Goal: Task Accomplishment & Management: Manage account settings

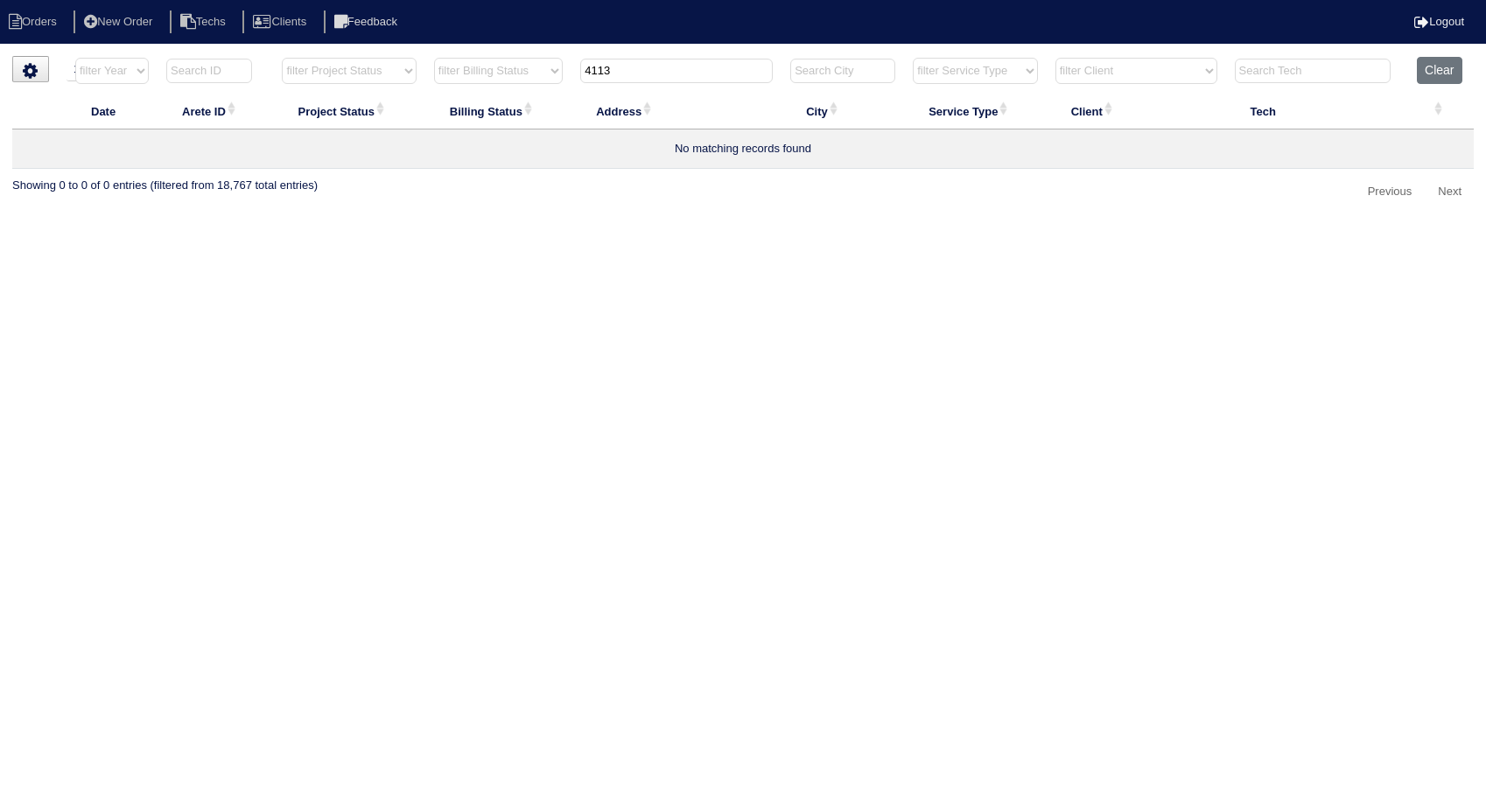
select select "15"
select select "need to invoice"
drag, startPoint x: 619, startPoint y: 63, endPoint x: 546, endPoint y: 78, distance: 75.0
click at [546, 78] on tr "filter Year -- Any Year -- 2025 2024 2023 2022 2021 2020 2019 filter Project St…" at bounding box center [742, 75] width 1461 height 36
type input "1217"
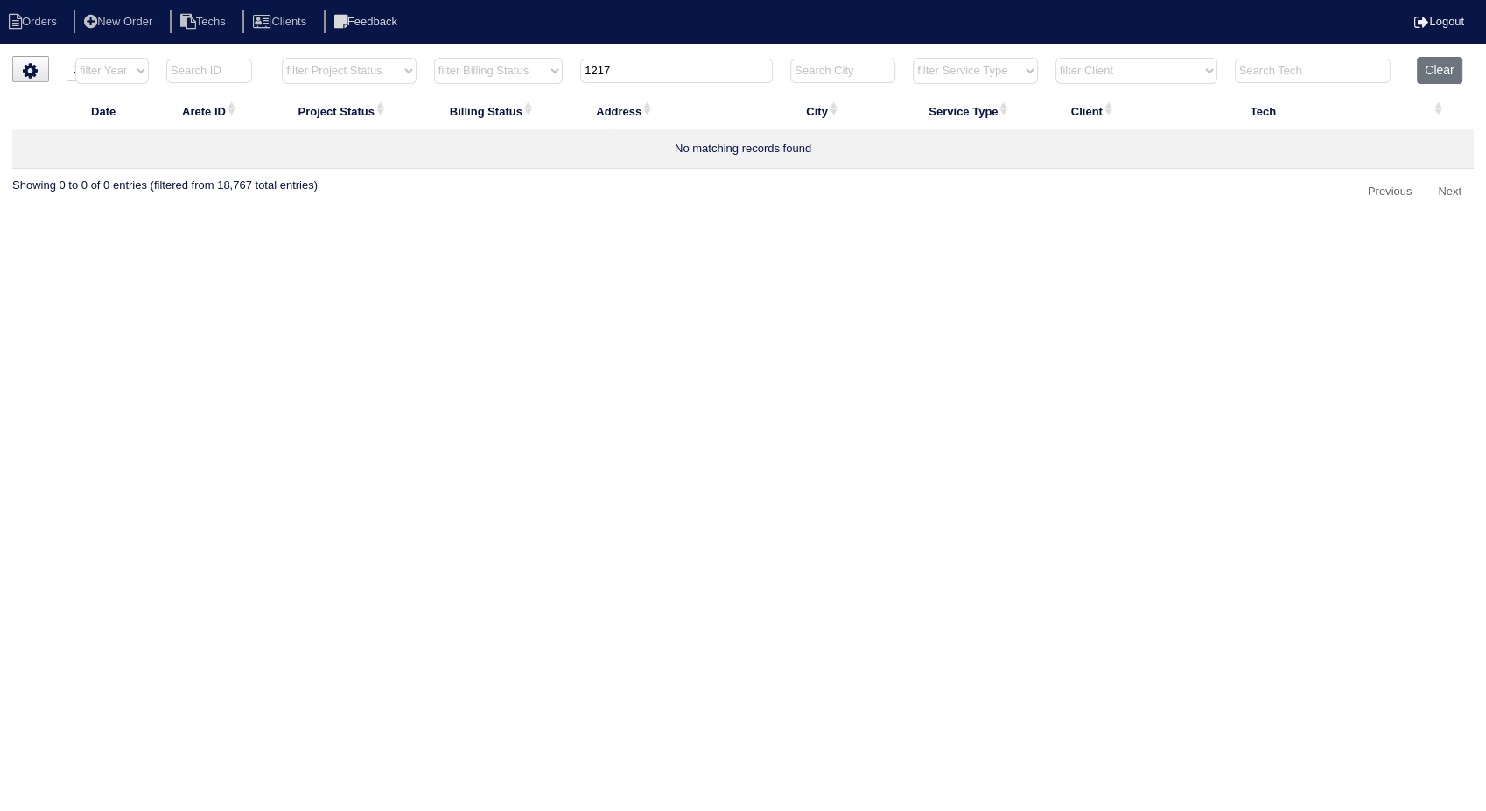
select select "need to invoice"
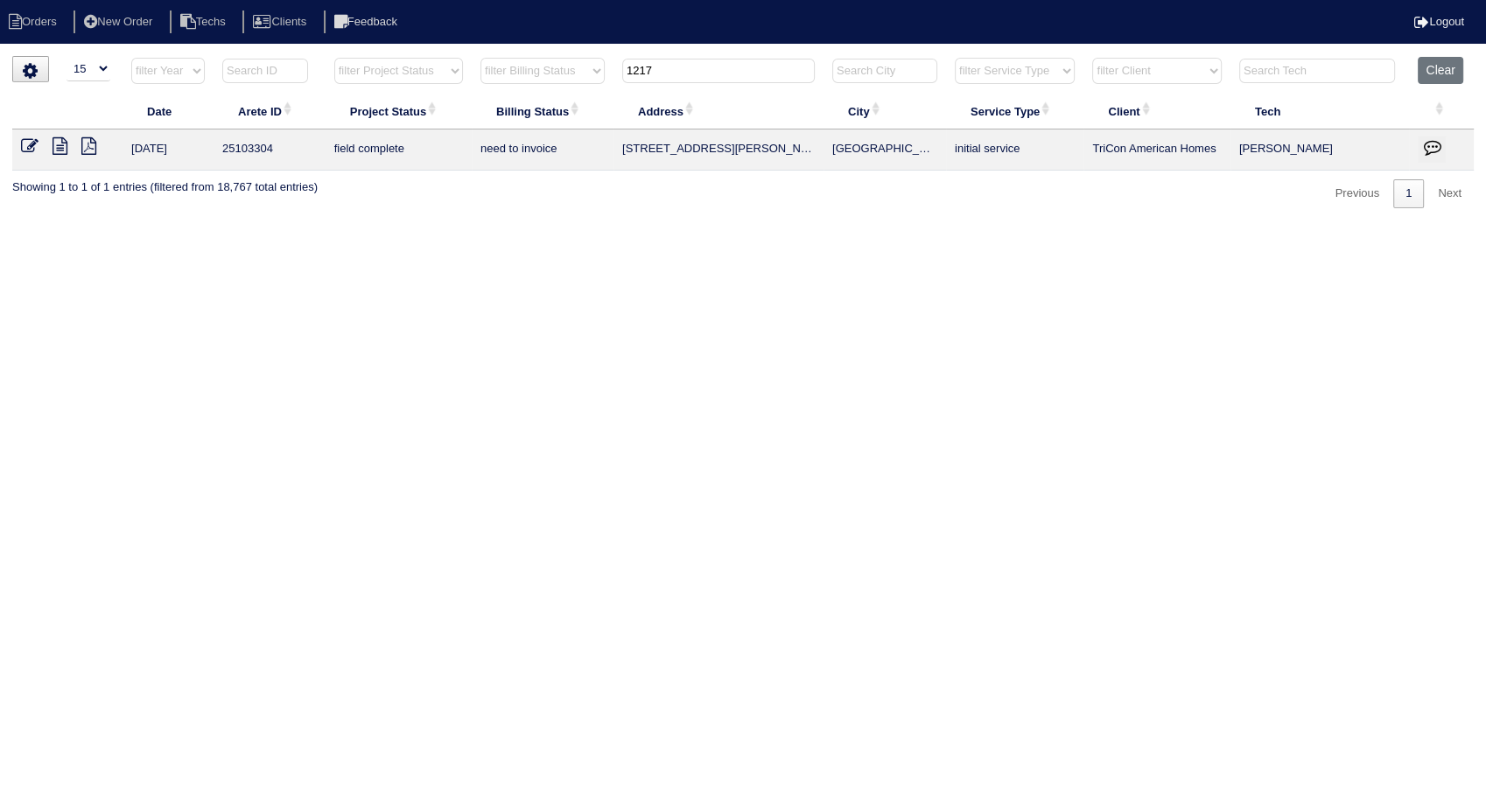
type input "1217"
click at [546, 78] on select "filter Billing Status -- Any Billing Status -- need to quote quoted need to inv…" at bounding box center [542, 71] width 124 height 26
click at [28, 143] on icon at bounding box center [29, 145] width 17 height 17
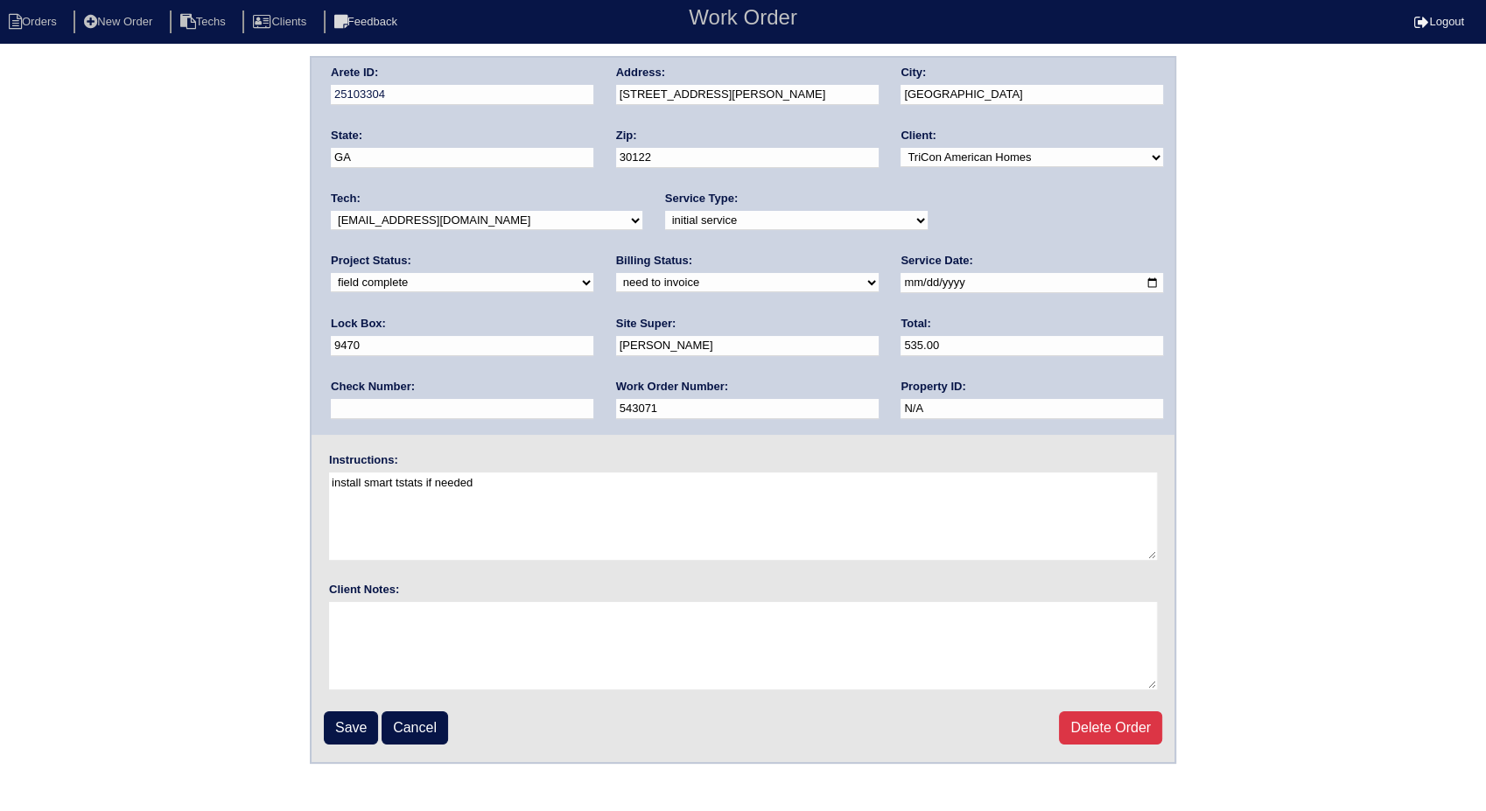
click at [616, 283] on select "need to quote quoted need to invoice invoiced paid warranty purchase order need…" at bounding box center [747, 282] width 262 height 19
select select "invoiced"
click at [616, 273] on select "need to quote quoted need to invoice invoiced paid warranty purchase order need…" at bounding box center [747, 282] width 262 height 19
click at [346, 730] on input "Save" at bounding box center [351, 727] width 54 height 33
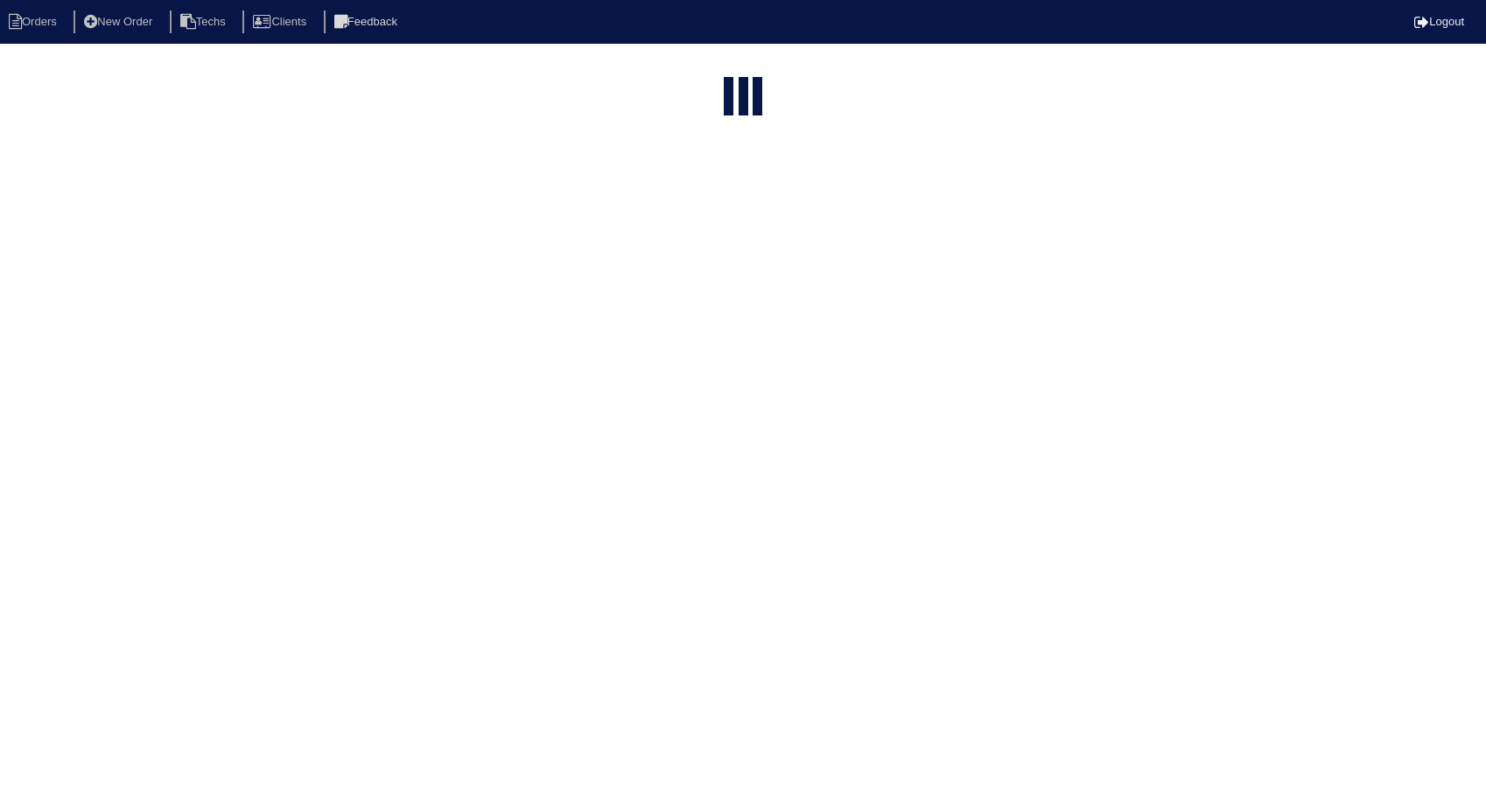
select select "15"
click at [346, 369] on html "Orders New Order Techs Clients Feedback Logout Orders New Order Users Clients M…" at bounding box center [743, 184] width 1486 height 369
select select "need to invoice"
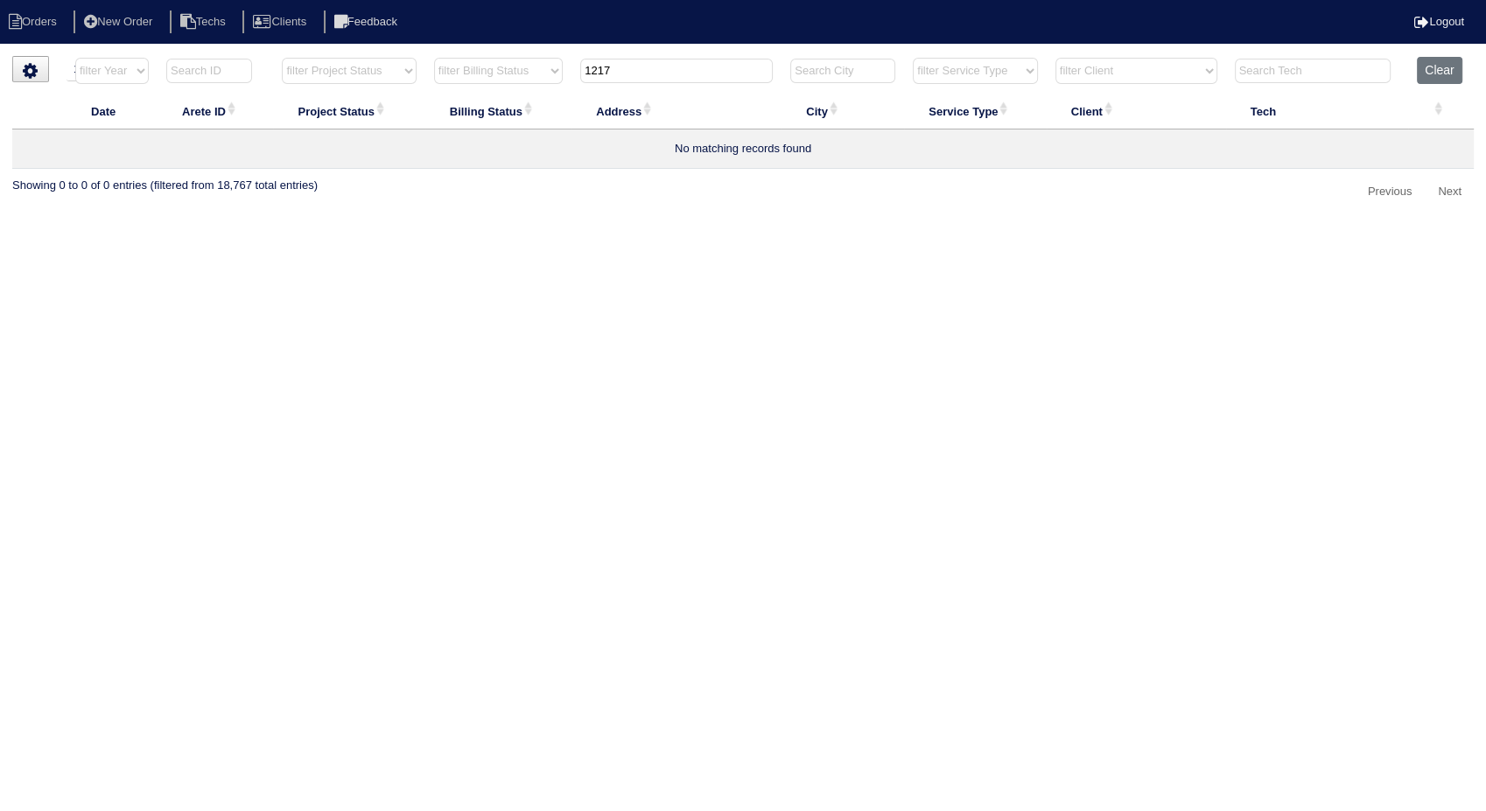
drag, startPoint x: 619, startPoint y: 76, endPoint x: 538, endPoint y: 87, distance: 81.3
click at [538, 87] on tr "filter Year -- Any Year -- 2025 2024 2023 2022 2021 2020 2019 filter Project St…" at bounding box center [742, 75] width 1461 height 36
type input "101"
select select "need to invoice"
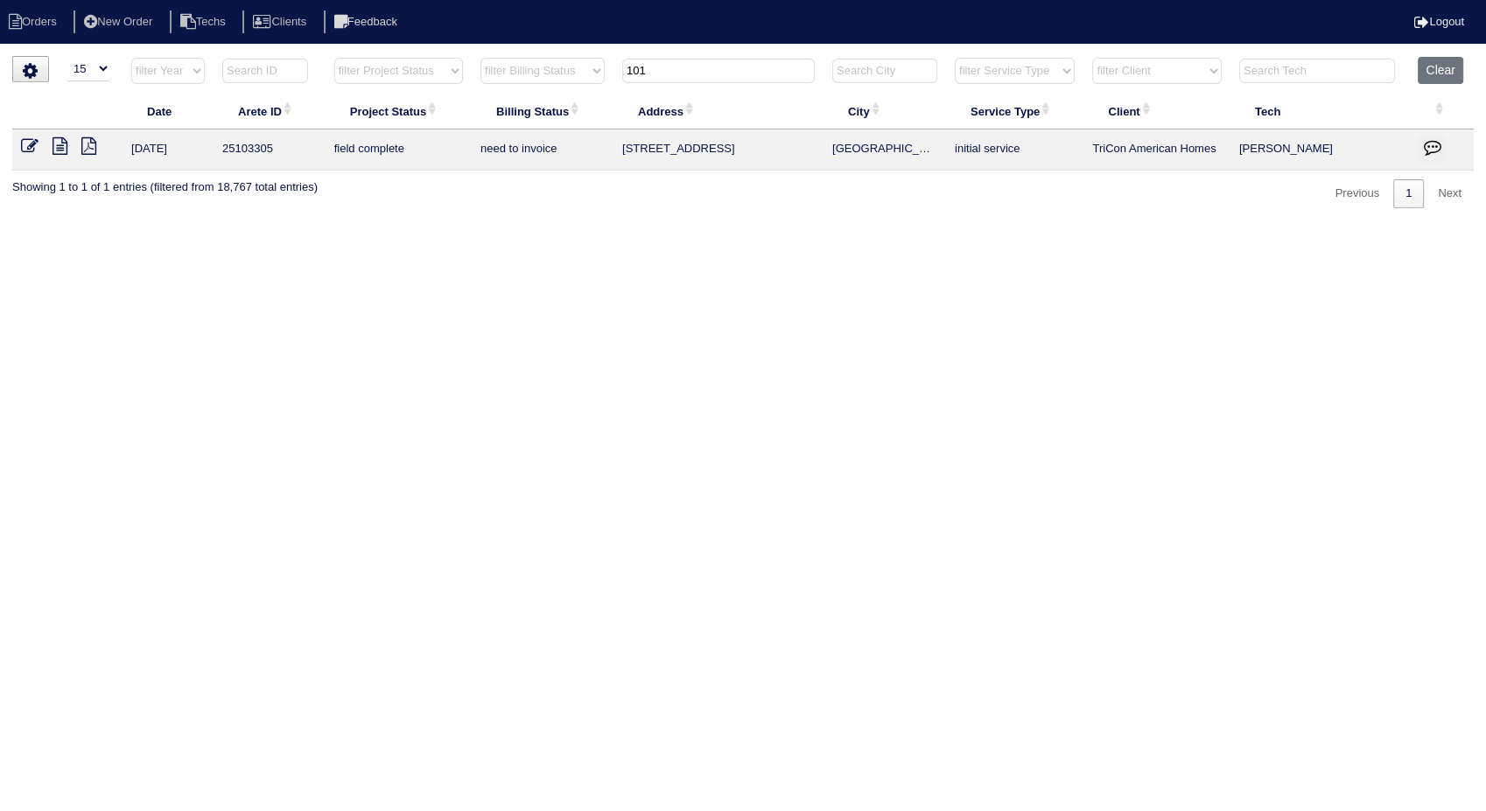
type input "101"
click at [25, 149] on icon at bounding box center [29, 145] width 17 height 17
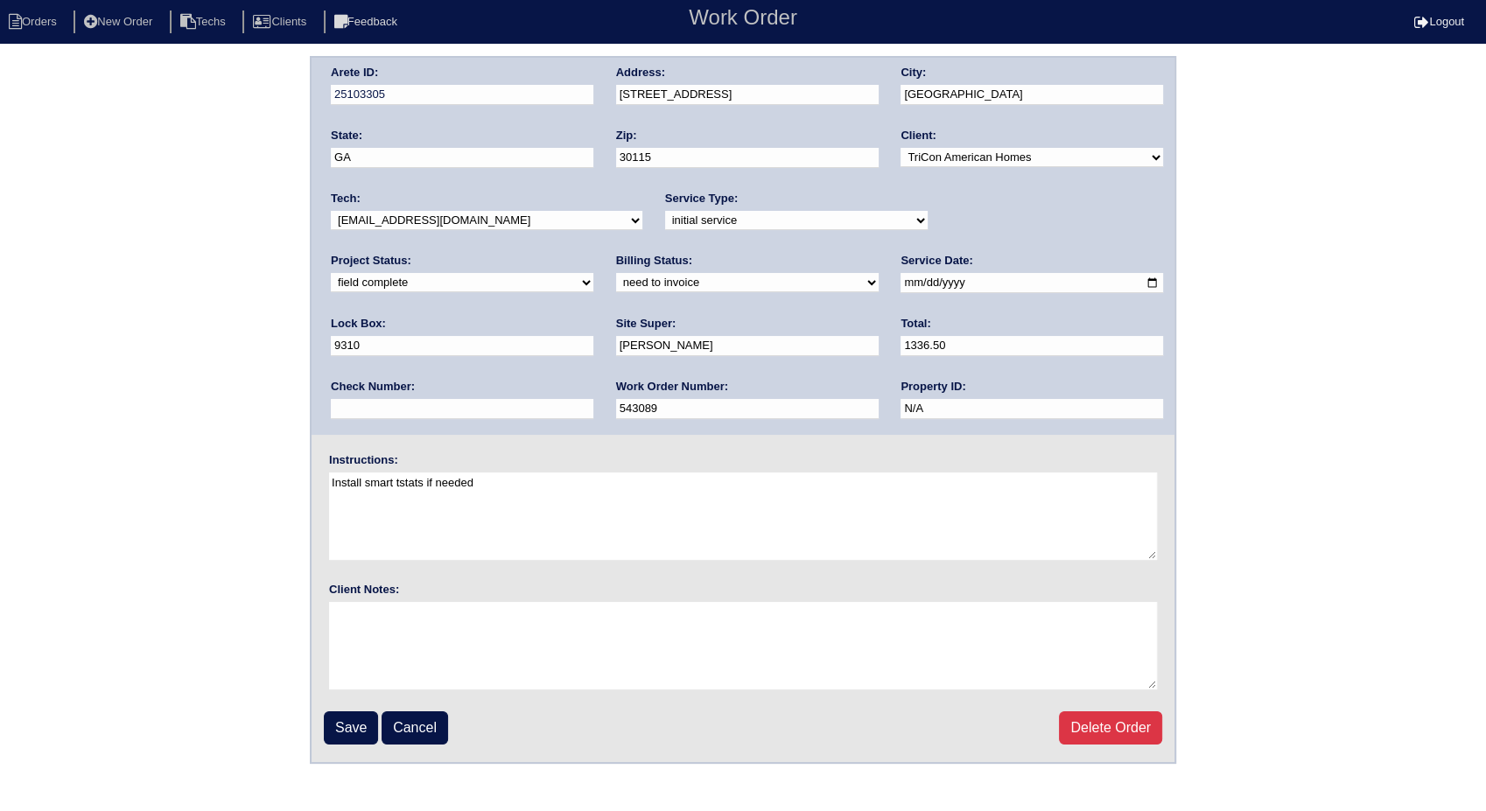
click at [616, 282] on select "need to quote quoted need to invoice invoiced paid warranty purchase order need…" at bounding box center [747, 282] width 262 height 19
select select "invoiced"
click at [616, 273] on select "need to quote quoted need to invoice invoiced paid warranty purchase order need…" at bounding box center [747, 282] width 262 height 19
click at [344, 728] on input "Save" at bounding box center [351, 727] width 54 height 33
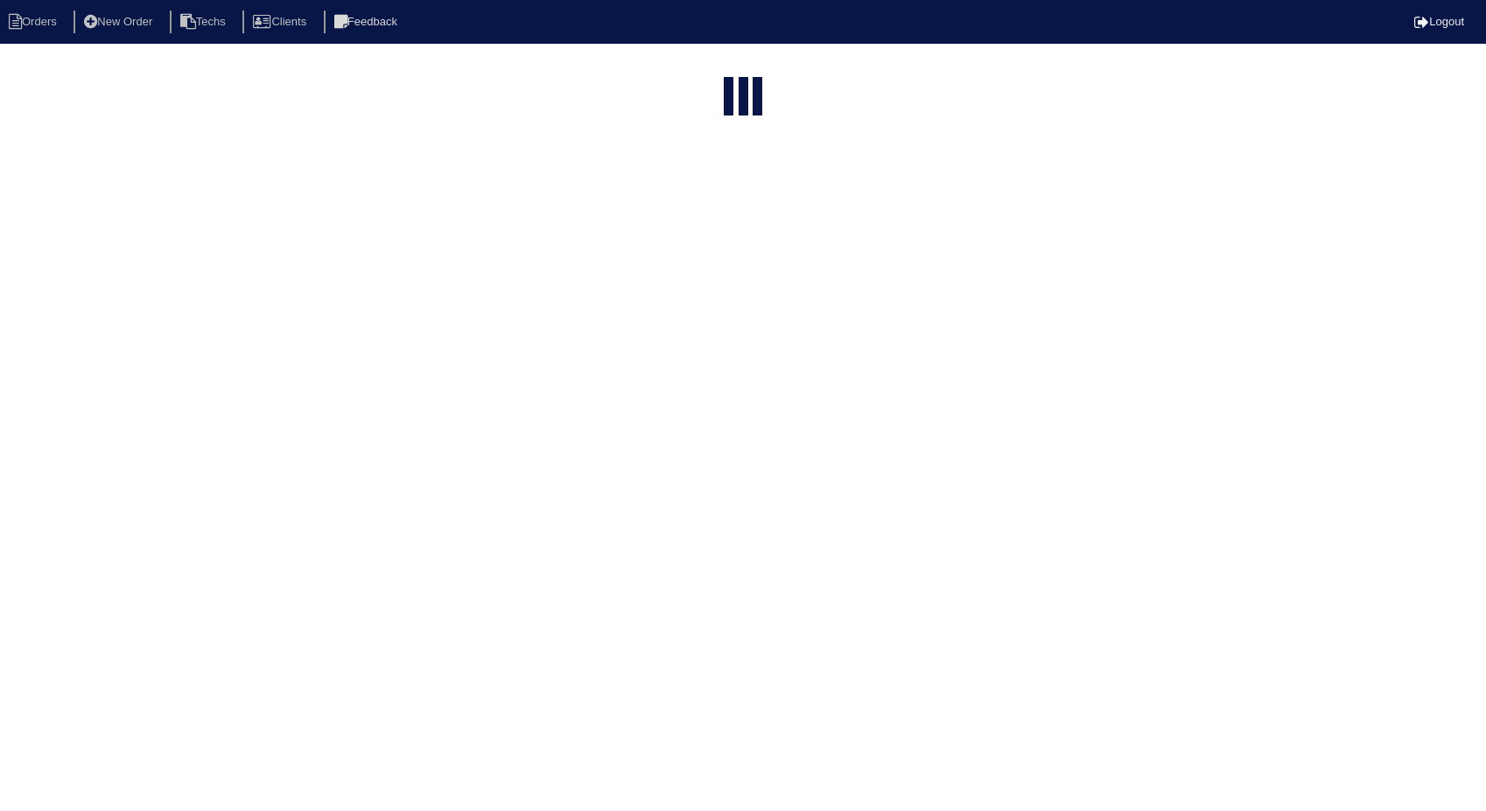
select select "15"
select select "need to invoice"
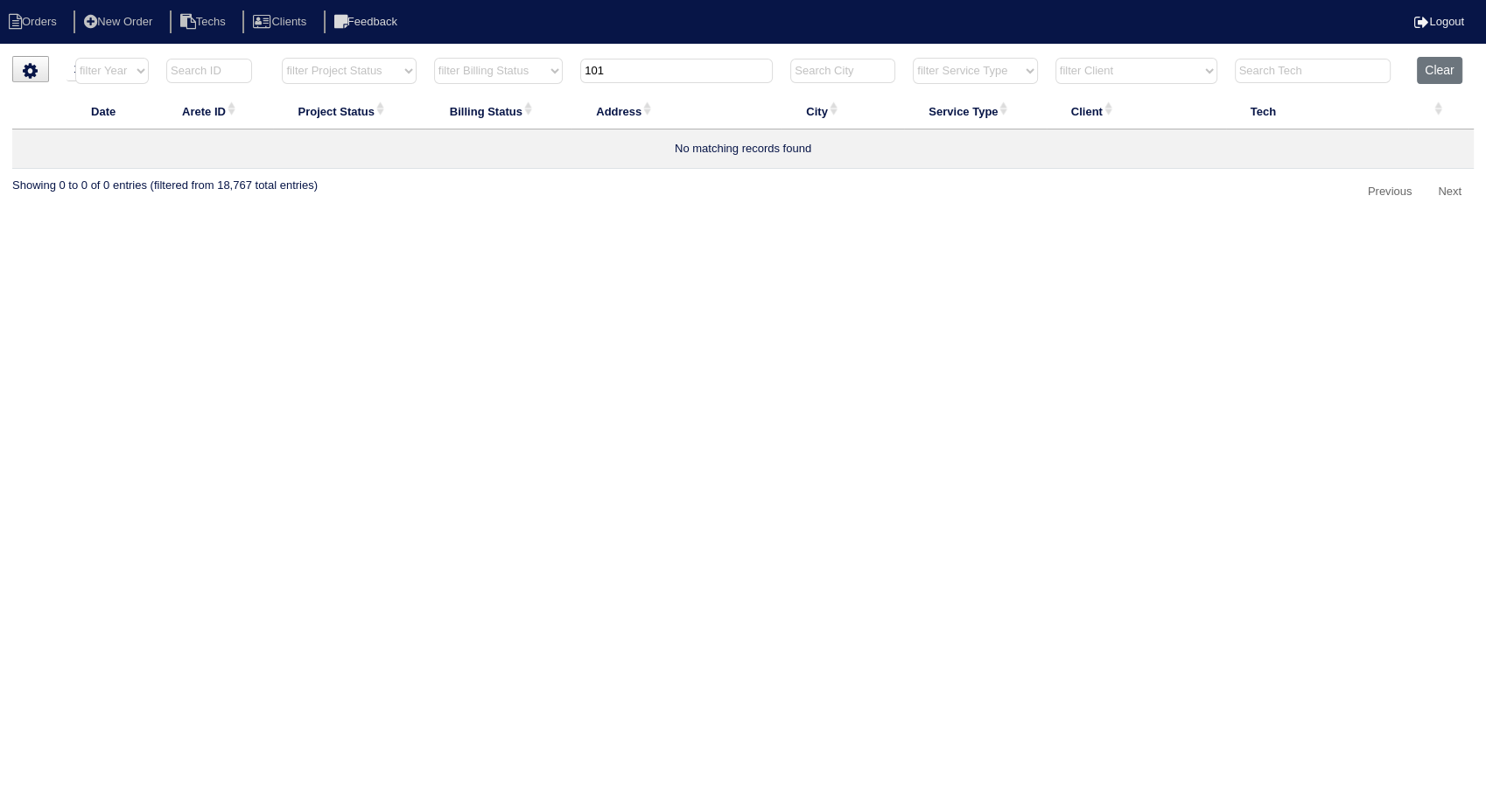
drag, startPoint x: 611, startPoint y: 66, endPoint x: 539, endPoint y: 74, distance: 72.2
click at [539, 74] on tr "filter Year -- Any Year -- 2025 2024 2023 2022 2021 2020 2019 filter Project St…" at bounding box center [742, 75] width 1461 height 36
type input "28"
select select "need to invoice"
type input "28"
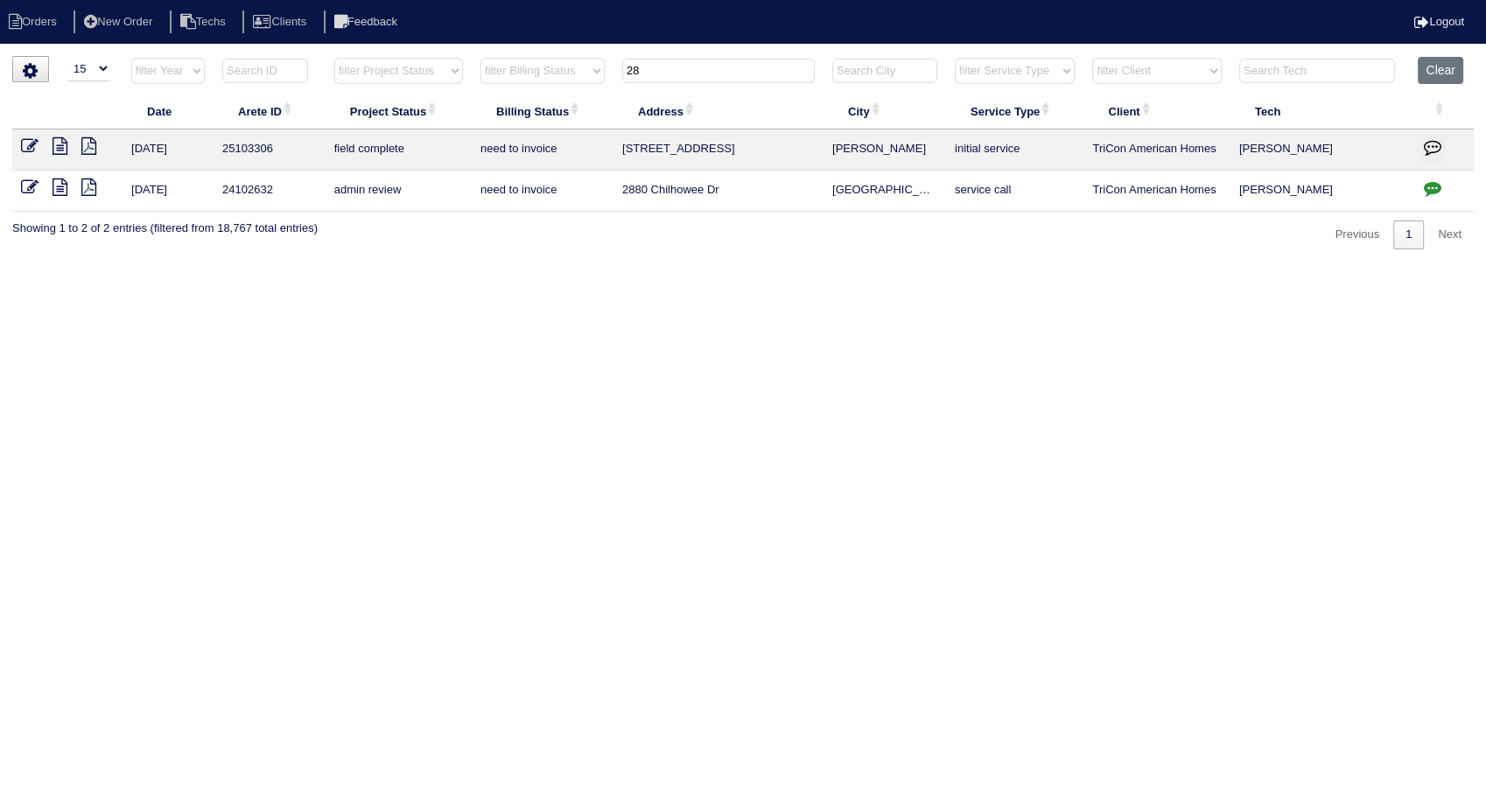
click at [31, 148] on icon at bounding box center [29, 145] width 17 height 17
click at [30, 145] on icon at bounding box center [29, 145] width 17 height 17
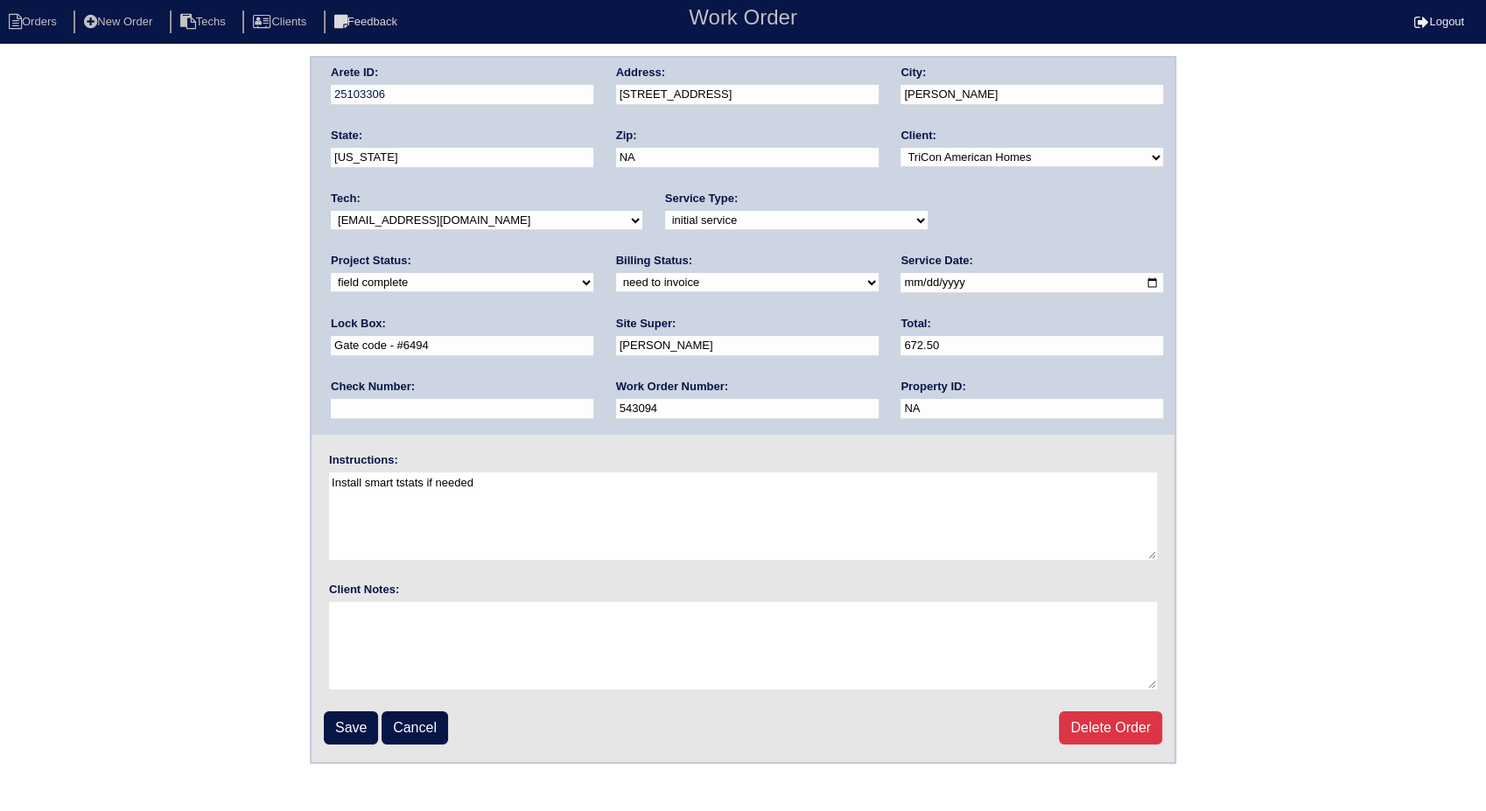
click at [616, 273] on select "need to quote quoted need to invoice invoiced paid warranty purchase order need…" at bounding box center [747, 282] width 262 height 19
select select "invoiced"
click at [616, 273] on select "need to quote quoted need to invoice invoiced paid warranty purchase order need…" at bounding box center [747, 282] width 262 height 19
click at [369, 729] on input "Save" at bounding box center [351, 727] width 54 height 33
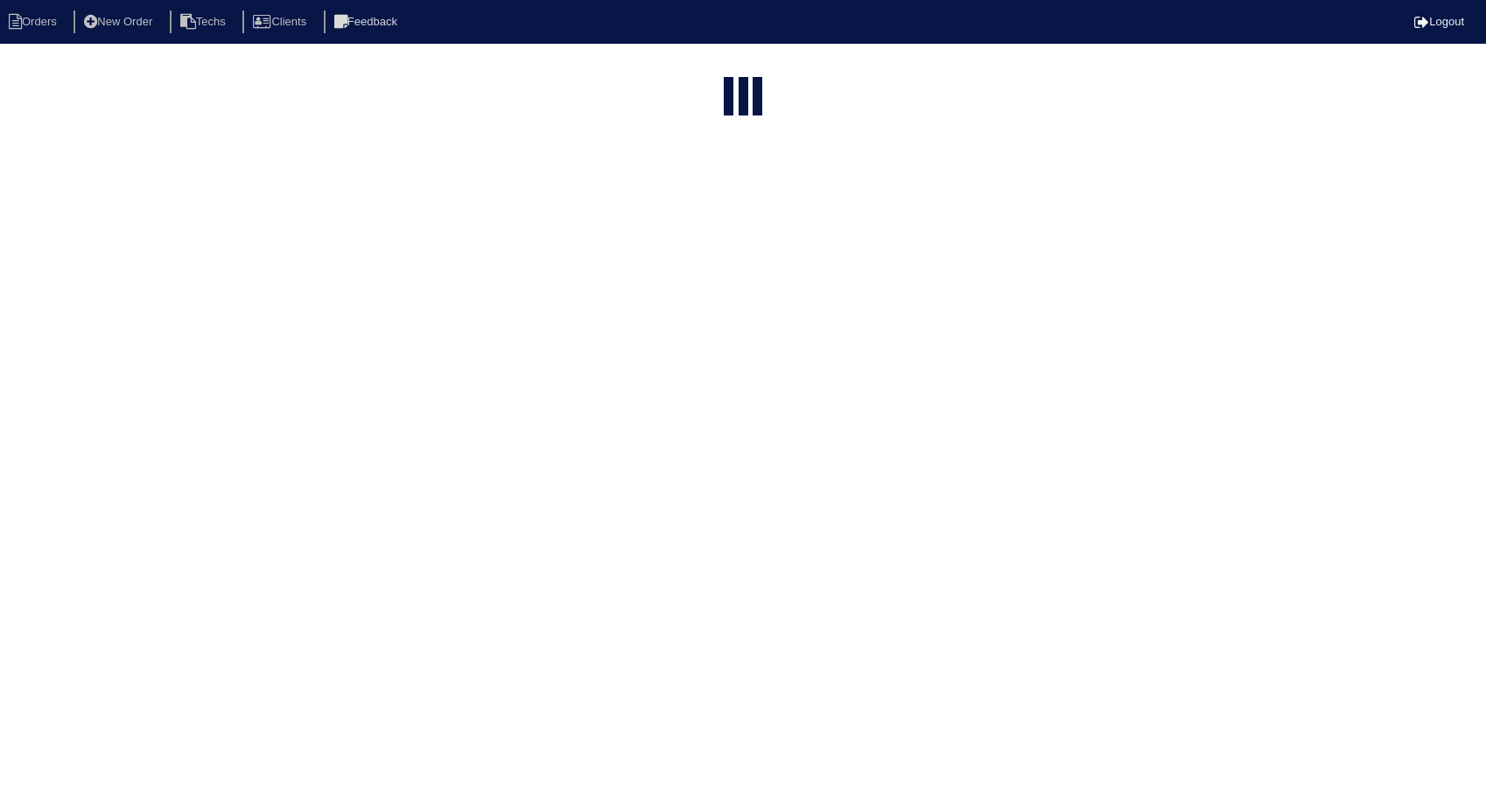
select select "15"
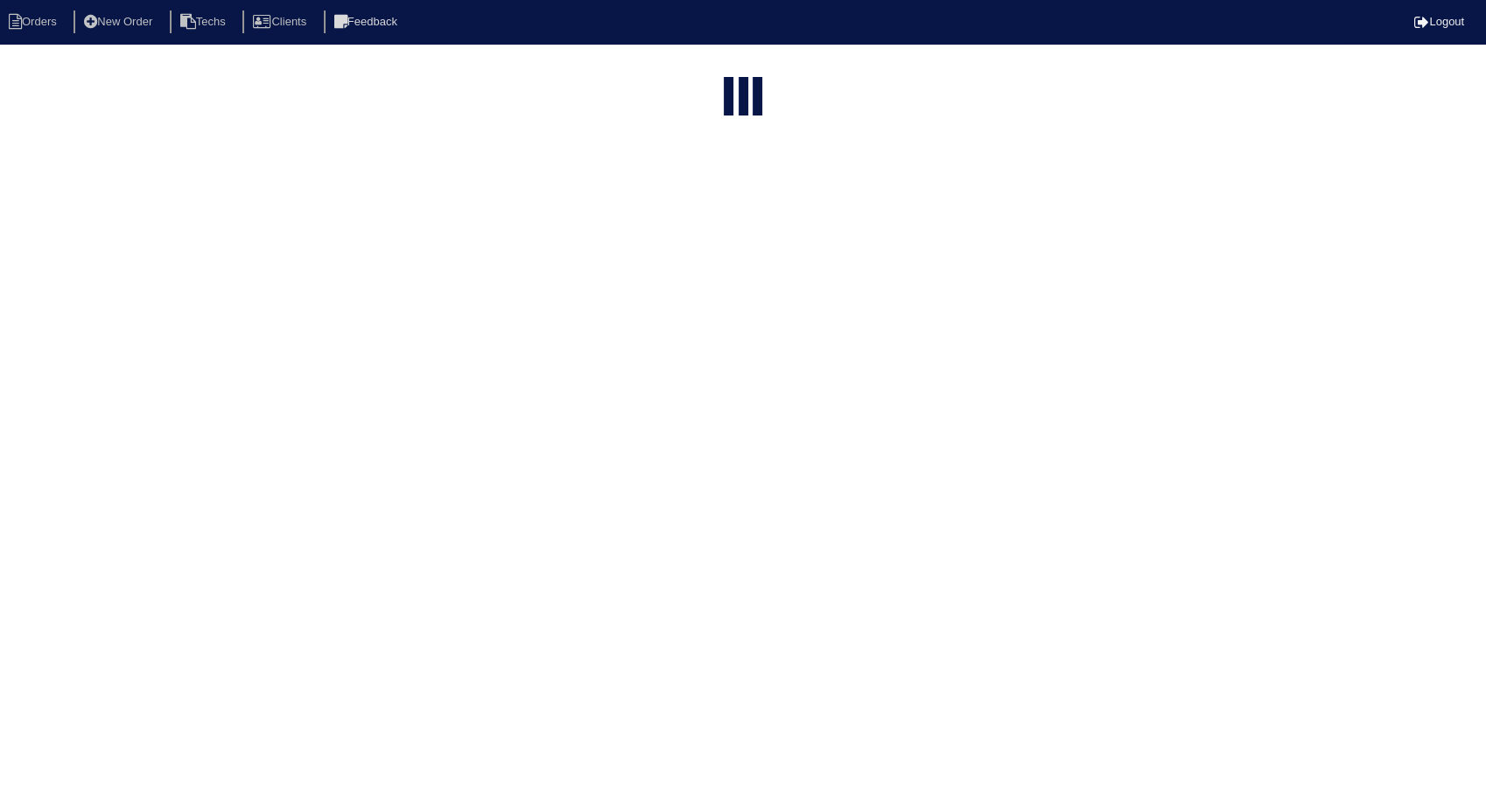
select select "need to invoice"
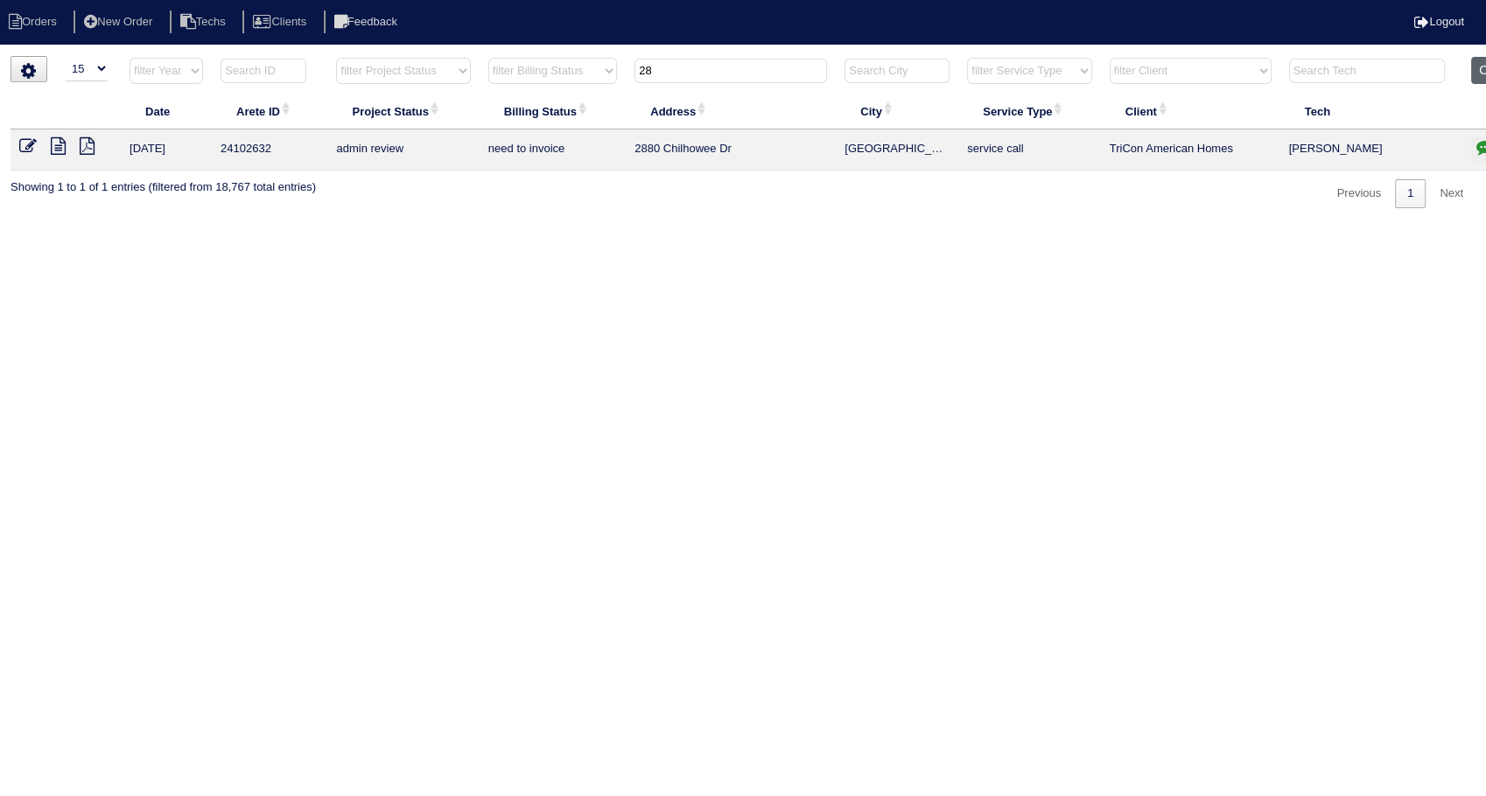
click at [1476, 68] on button "Clear" at bounding box center [1493, 70] width 45 height 27
select select
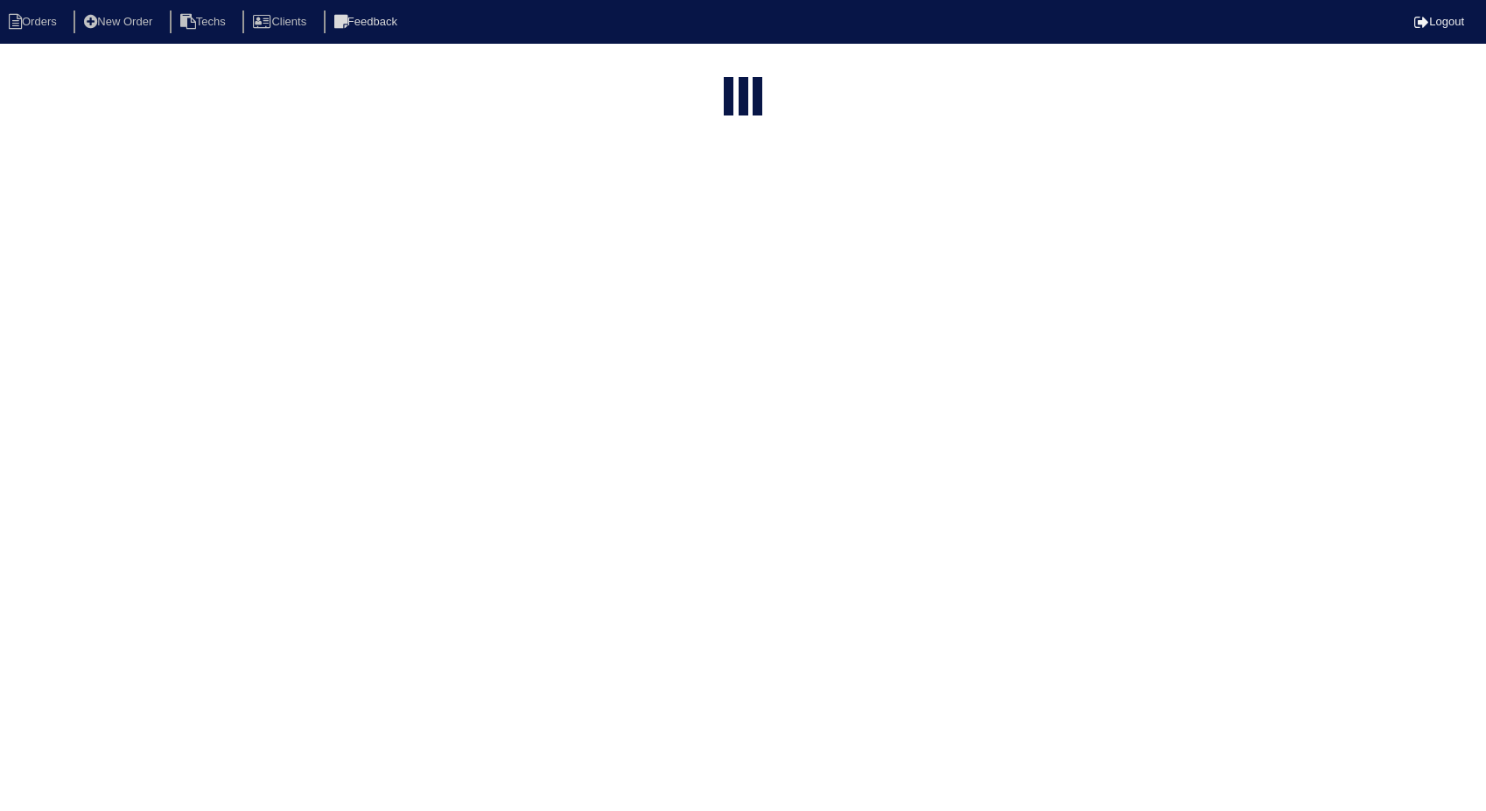
select select "15"
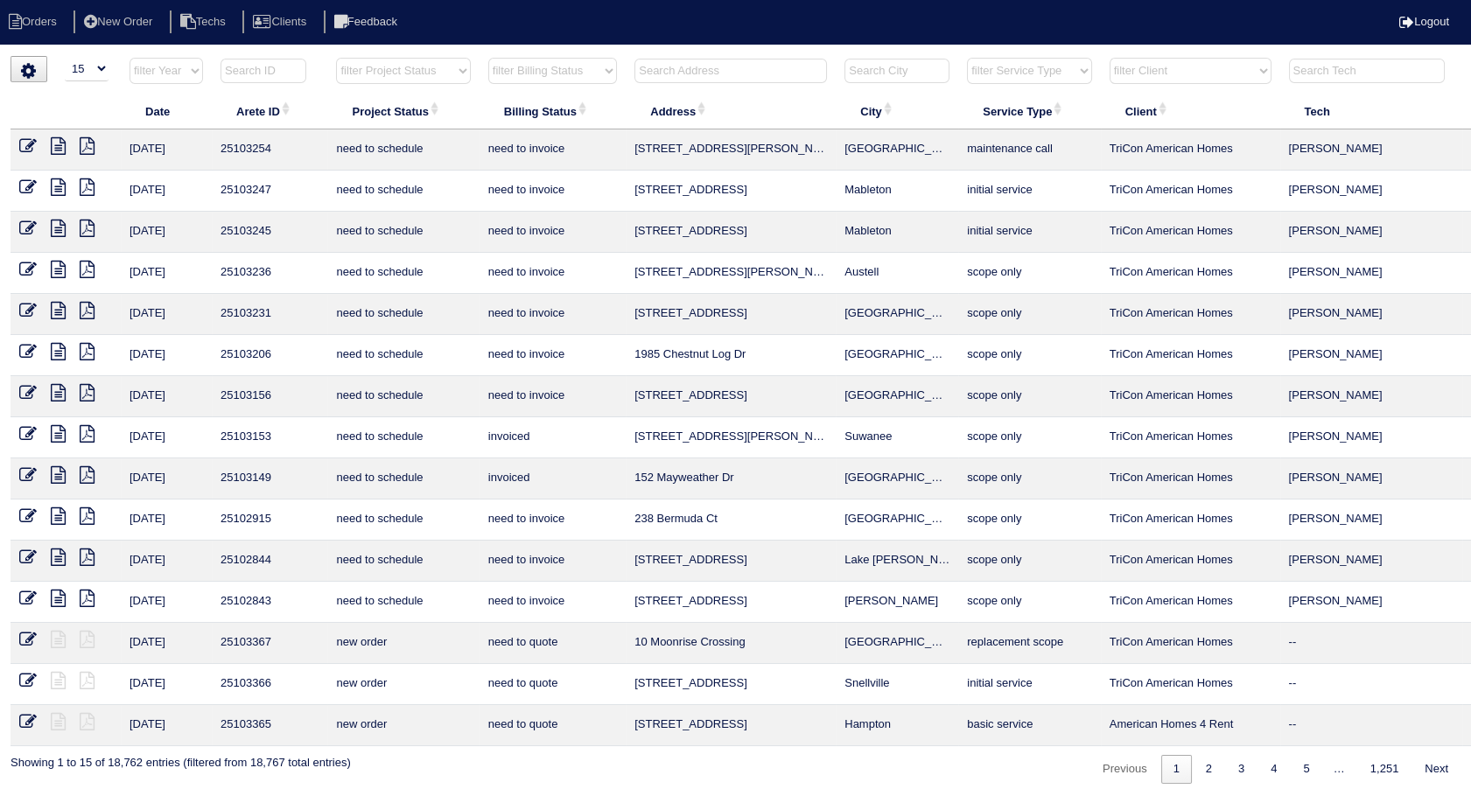
click at [671, 94] on th "Address" at bounding box center [731, 111] width 210 height 37
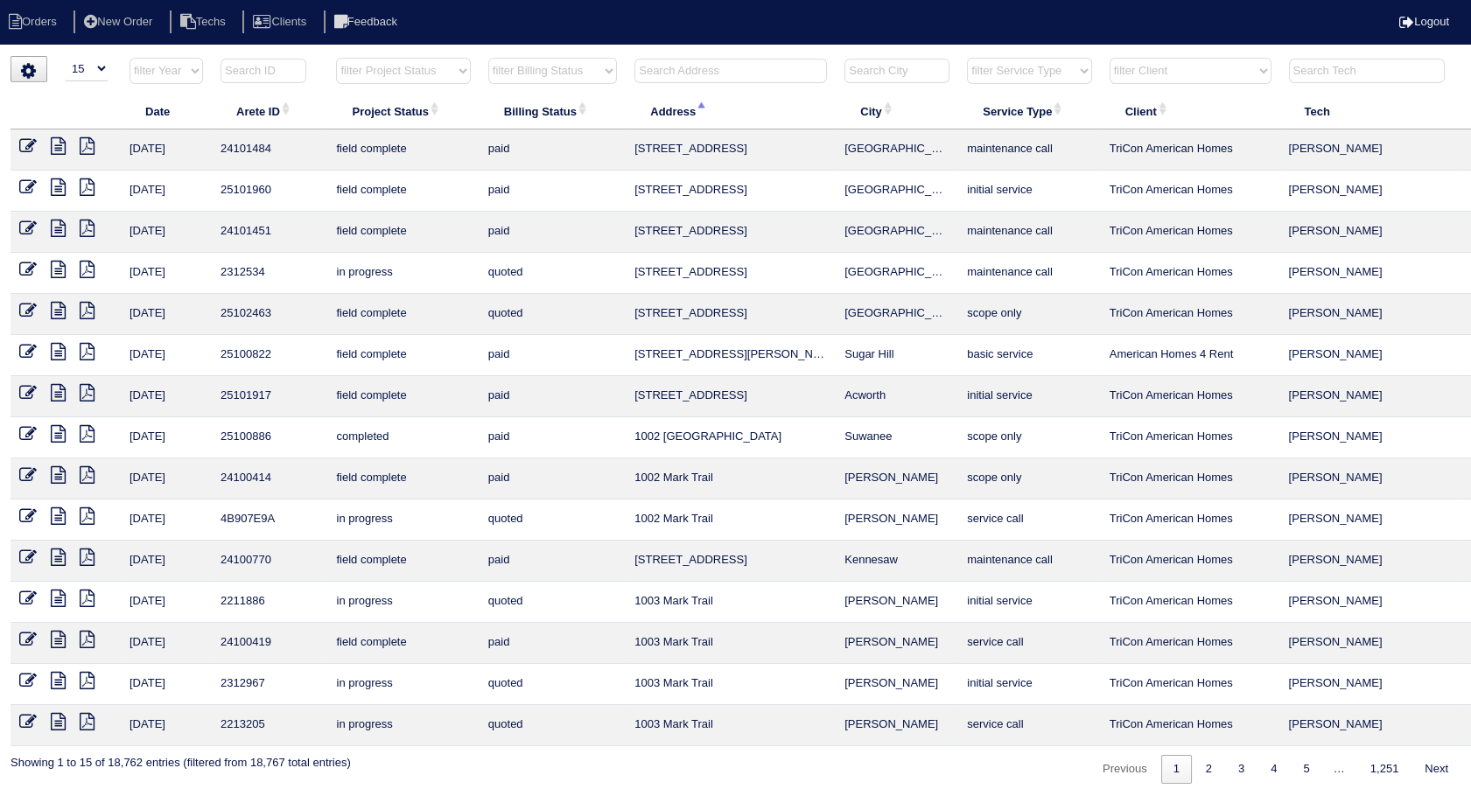
click at [682, 75] on input "text" at bounding box center [730, 71] width 192 height 24
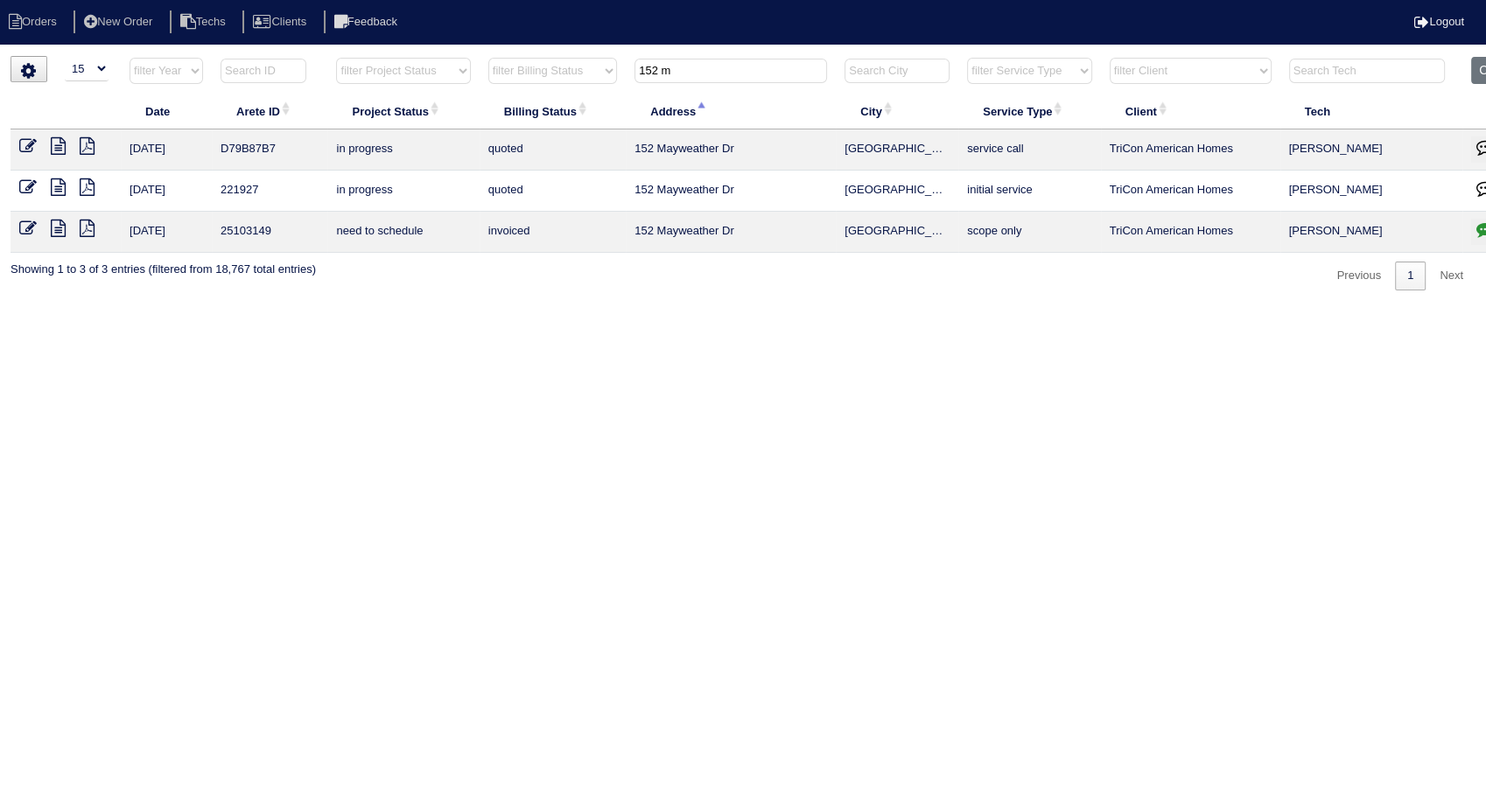
type input "152 m"
click at [1473, 65] on button "Clear" at bounding box center [1493, 70] width 45 height 27
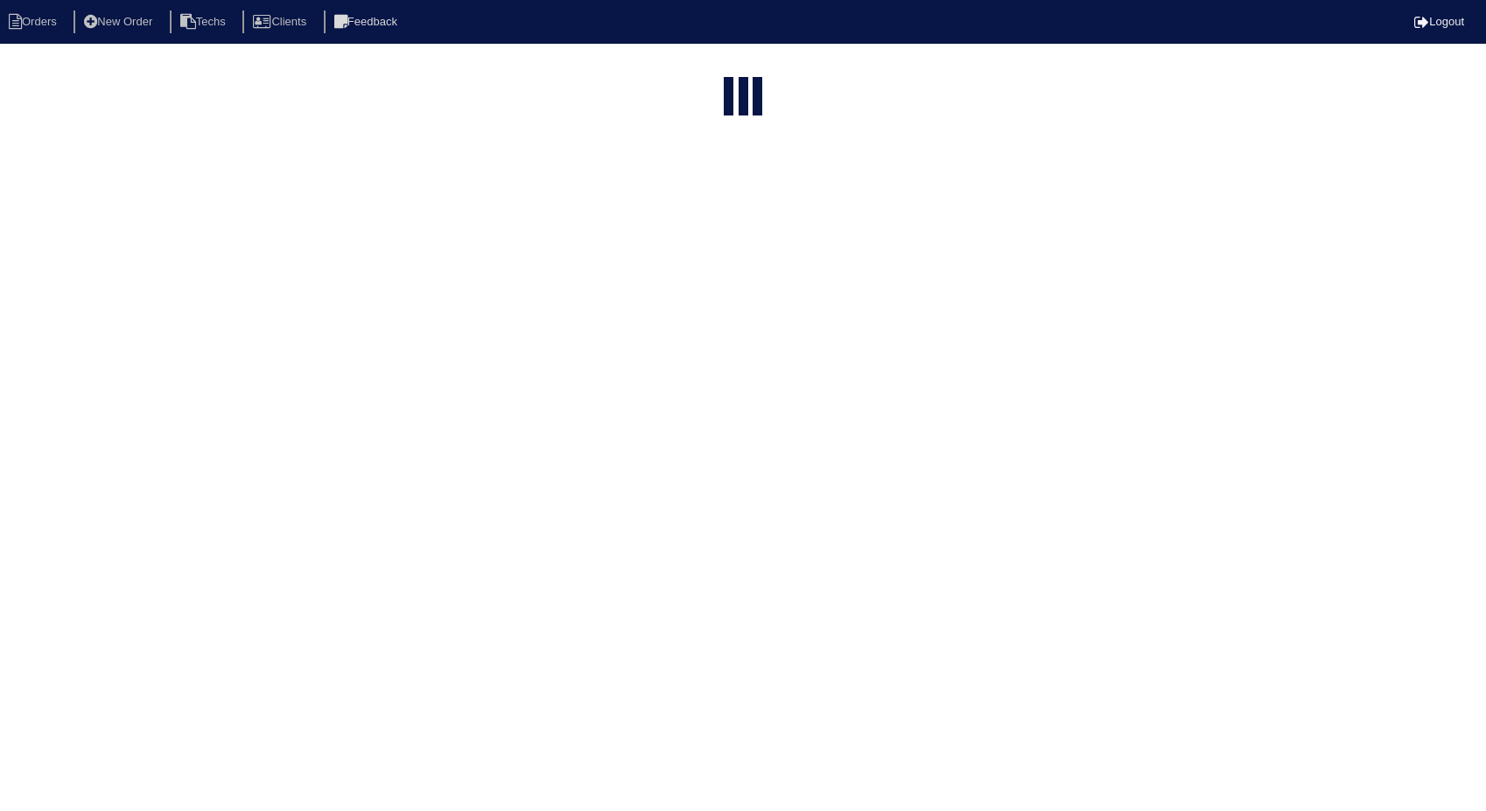
select select "15"
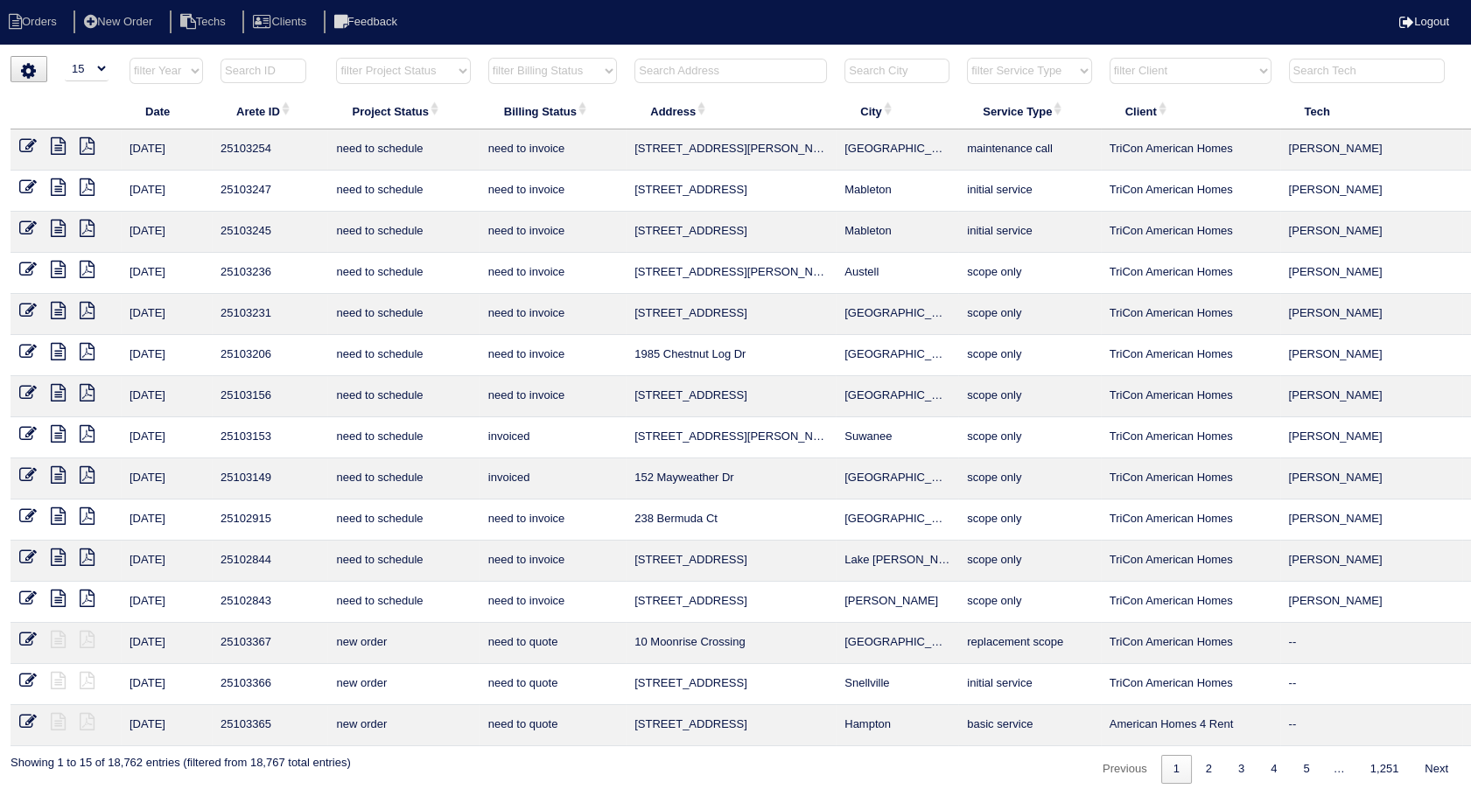
click at [603, 73] on select "filter Billing Status -- Any Billing Status -- need to quote quoted need to inv…" at bounding box center [552, 71] width 129 height 26
click at [488, 58] on select "filter Billing Status -- Any Billing Status -- need to quote quoted need to inv…" at bounding box center [552, 71] width 129 height 26
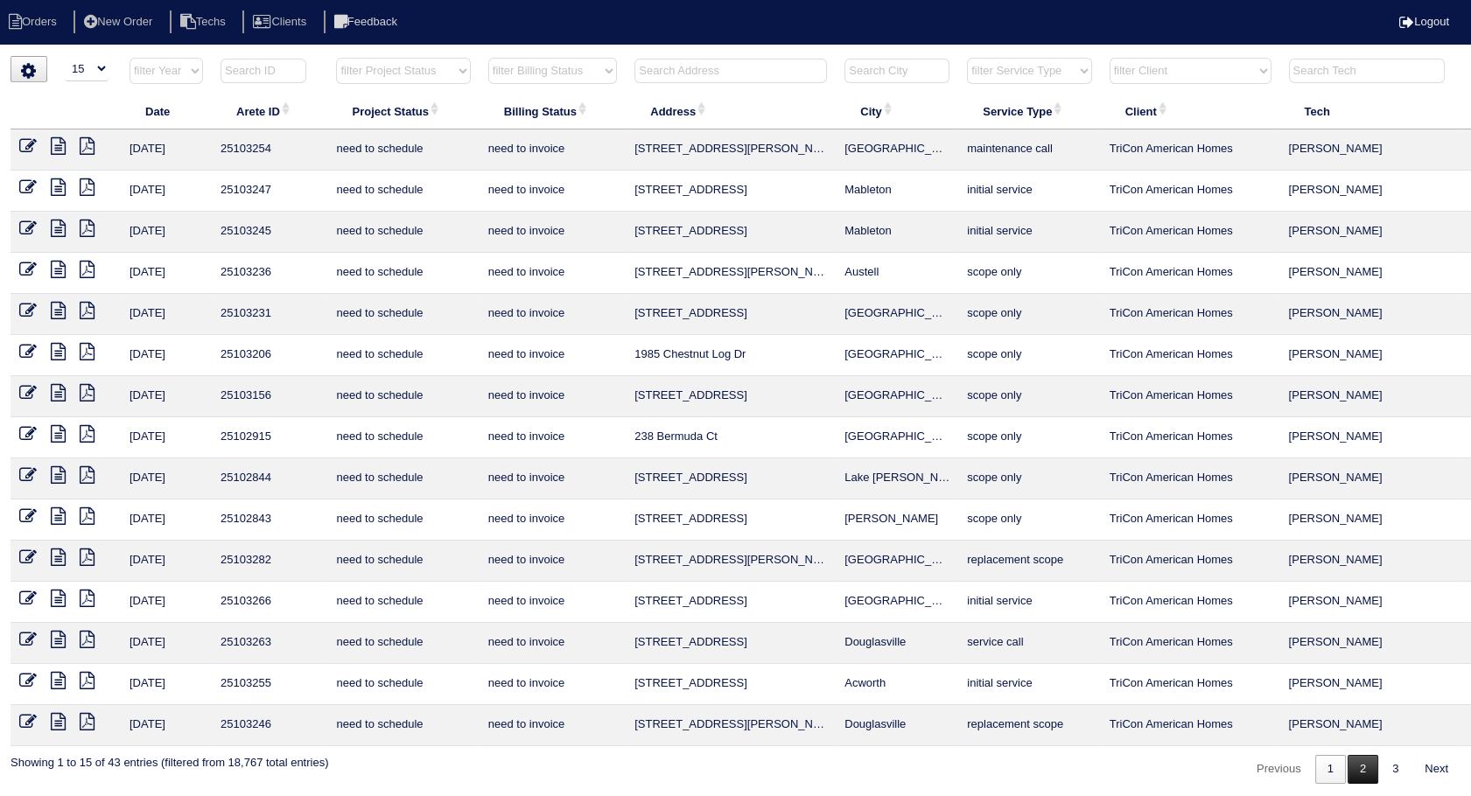
click at [1362, 772] on link "2" at bounding box center [1362, 769] width 31 height 29
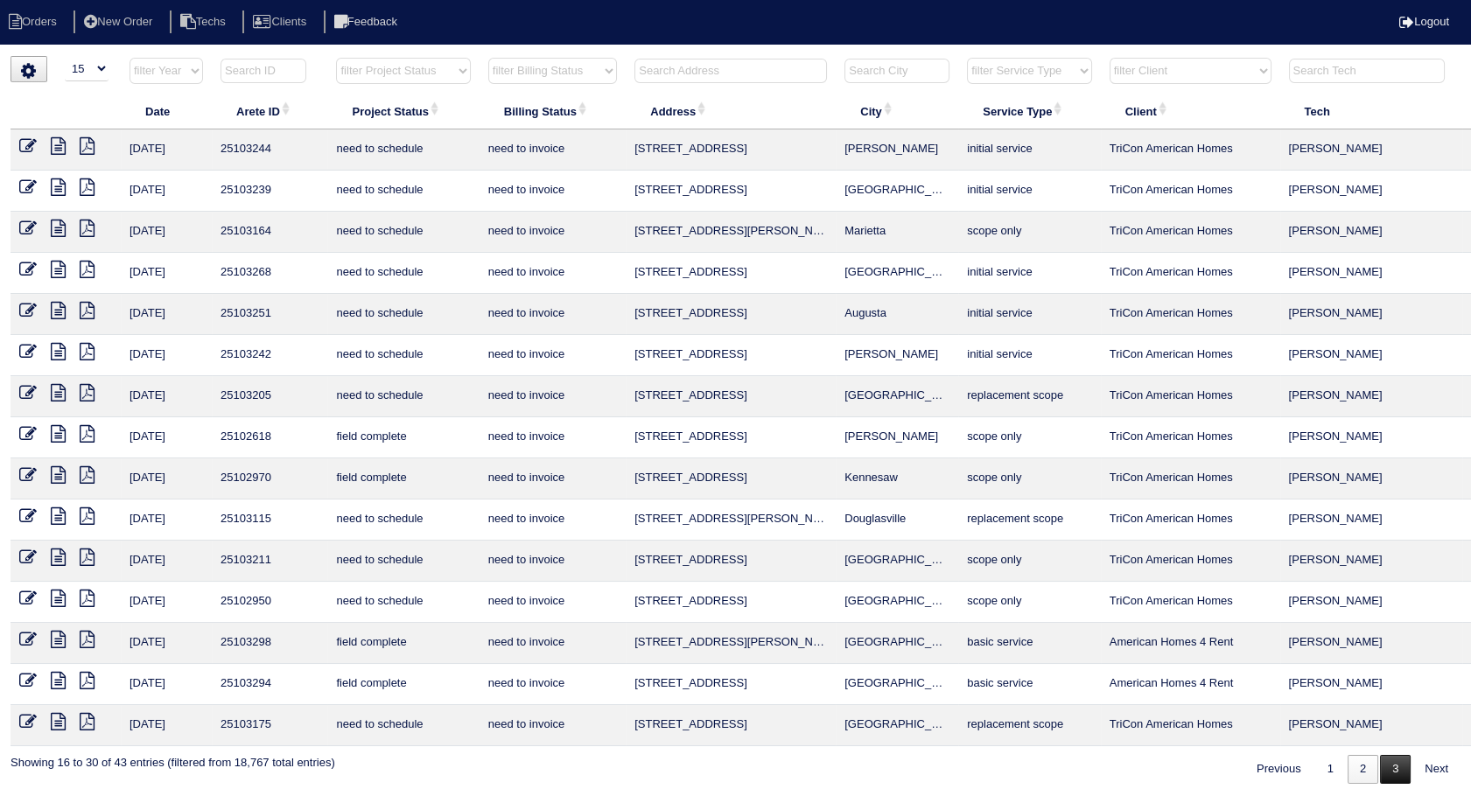
click at [1383, 760] on link "3" at bounding box center [1395, 769] width 31 height 29
select select "need to invoice"
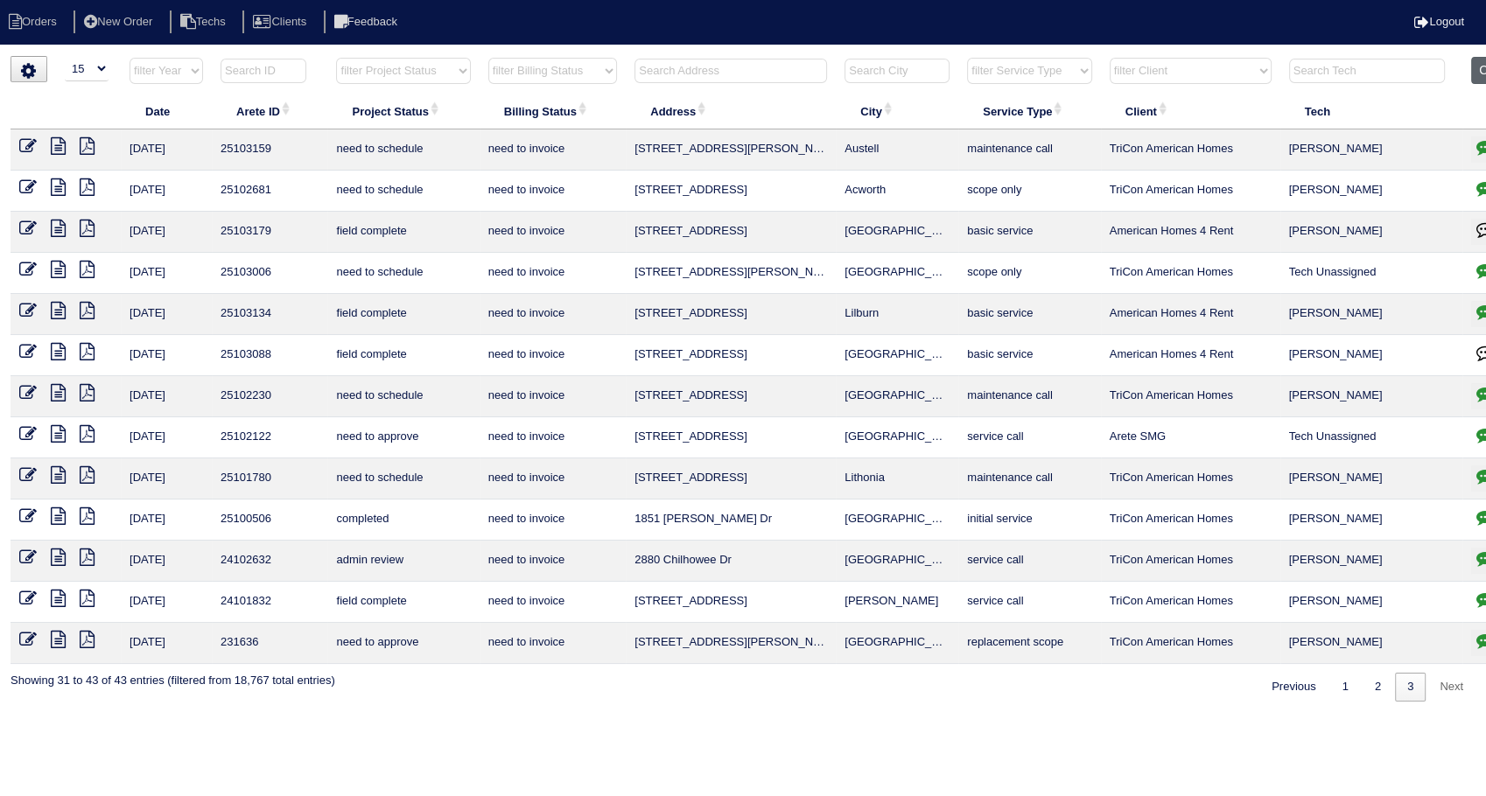
click at [1478, 69] on button "Clear" at bounding box center [1493, 70] width 45 height 27
select select
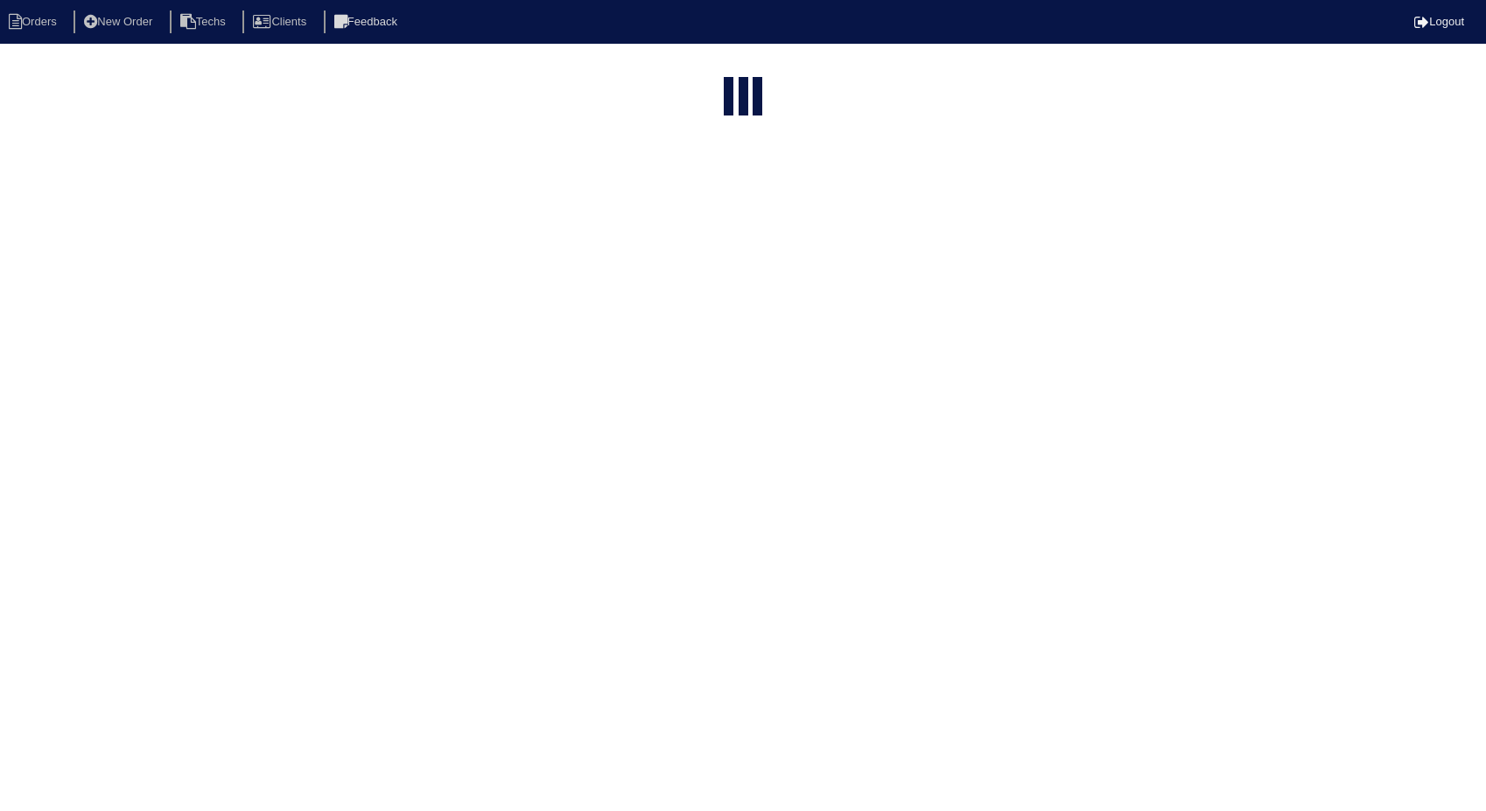
select select "15"
